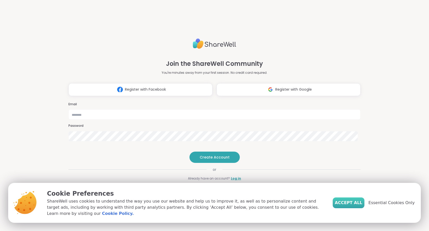
click at [348, 203] on span "Accept All" at bounding box center [349, 202] width 28 height 6
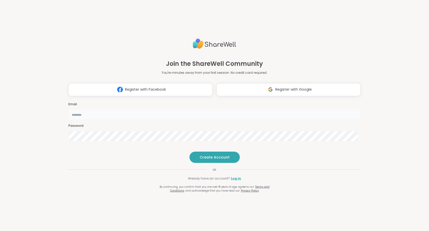
click at [227, 109] on input "email" at bounding box center [215, 114] width 292 height 10
type input "**********"
click at [216, 159] on span "Create Account" at bounding box center [215, 156] width 30 height 5
